Goal: Find specific page/section: Find specific page/section

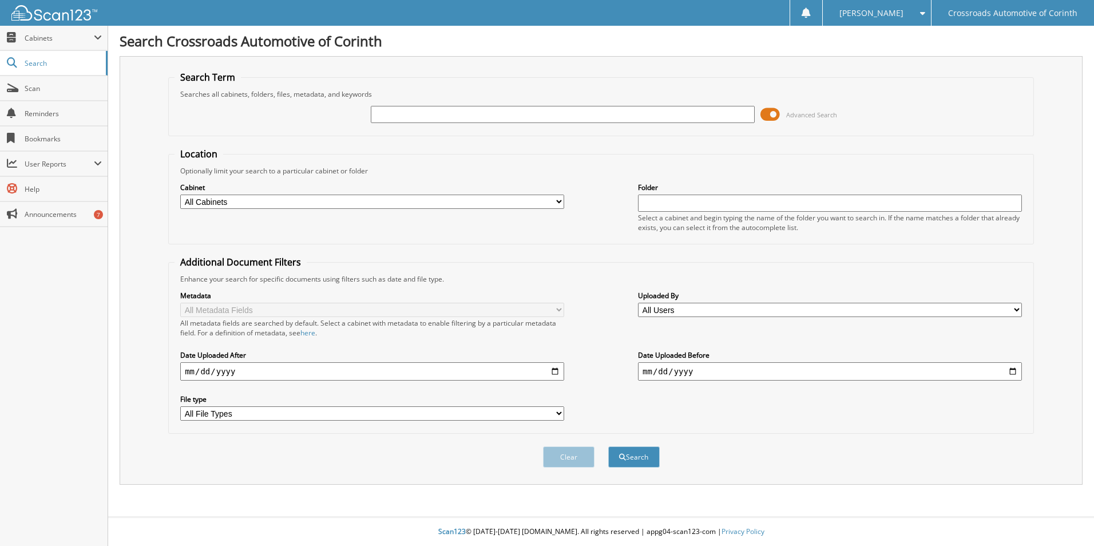
click at [494, 106] on input "text" at bounding box center [563, 114] width 384 height 17
type input "157145"
click at [615, 452] on button "Search" at bounding box center [634, 456] width 52 height 21
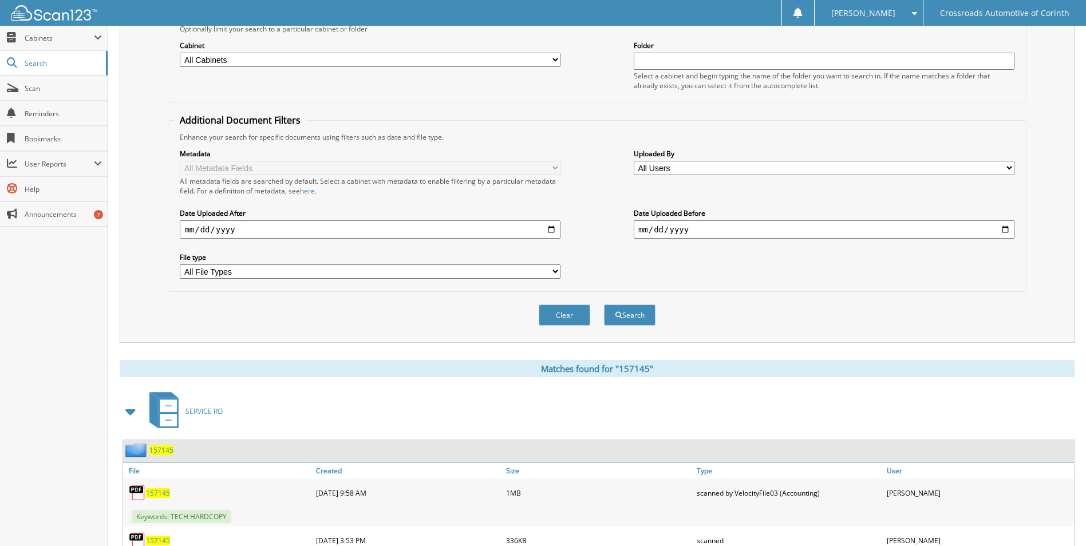
scroll to position [205, 0]
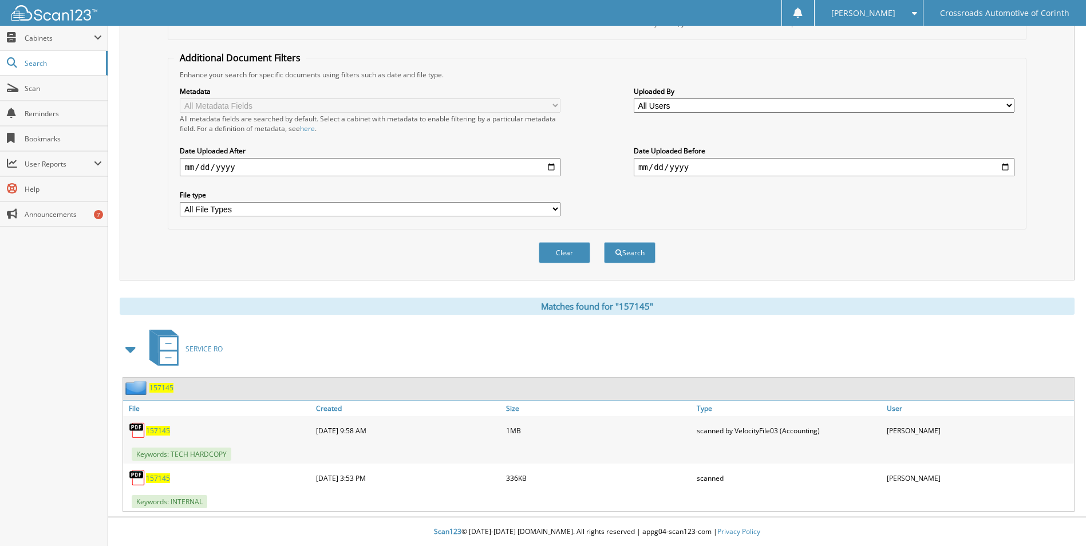
click at [160, 429] on span "157145" at bounding box center [158, 431] width 24 height 10
